Goal: Task Accomplishment & Management: Use online tool/utility

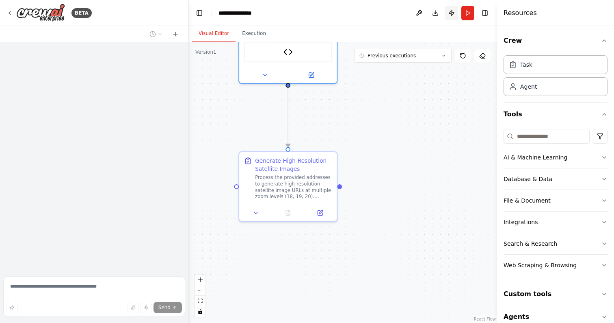
click at [450, 12] on button "Publish" at bounding box center [451, 13] width 13 height 15
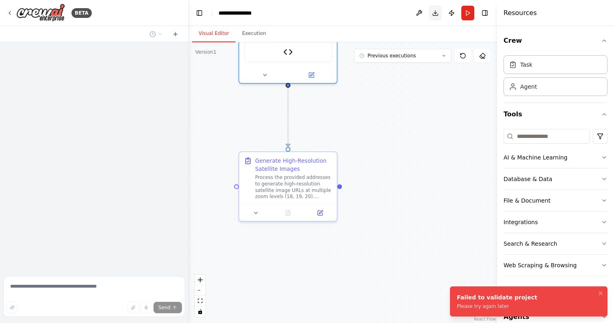
click at [437, 12] on button "Download" at bounding box center [435, 13] width 13 height 15
click at [419, 17] on button at bounding box center [419, 13] width 13 height 15
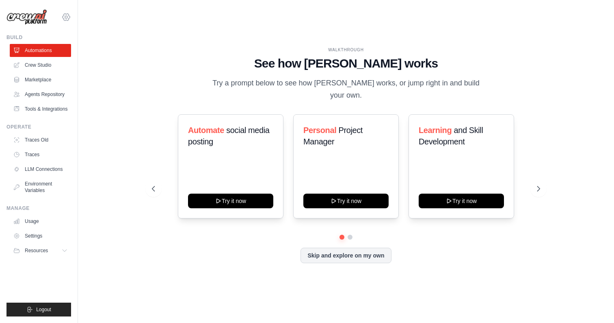
click at [65, 14] on icon at bounding box center [66, 16] width 7 height 7
click at [52, 64] on link "Crew Studio" at bounding box center [41, 65] width 61 height 13
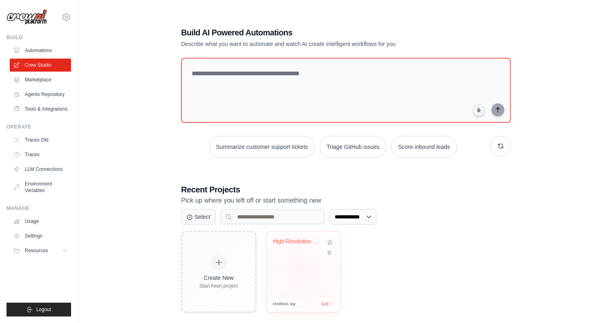
click at [301, 269] on div "High-Resolution Satellite Image Gen..." at bounding box center [304, 263] width 74 height 64
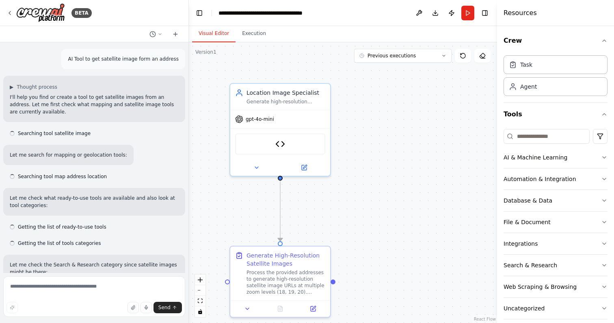
scroll to position [2921, 0]
